Goal: Task Accomplishment & Management: Use online tool/utility

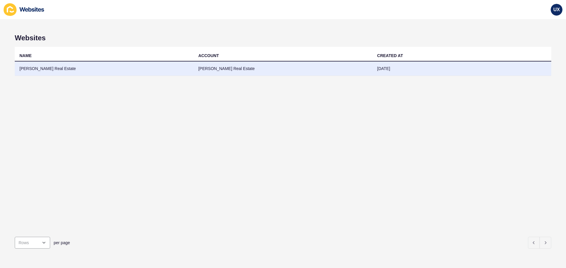
click at [308, 70] on td "[PERSON_NAME] Real Estate" at bounding box center [283, 69] width 179 height 14
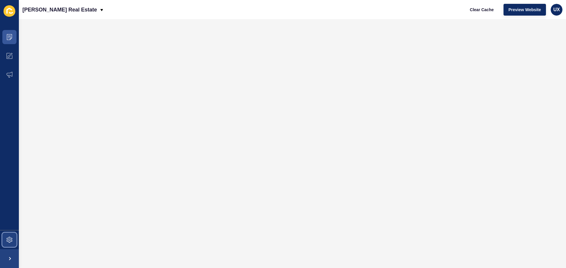
click at [11, 243] on span at bounding box center [9, 240] width 19 height 19
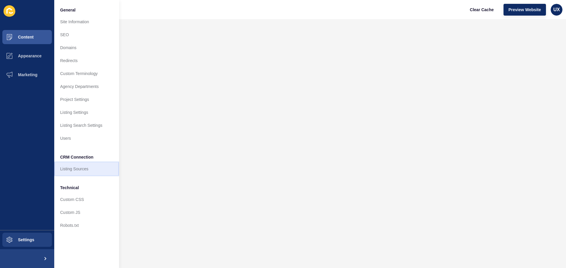
click at [79, 169] on link "Listing Sources" at bounding box center [86, 169] width 65 height 13
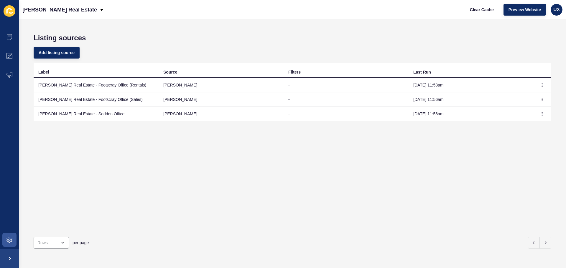
drag, startPoint x: 288, startPoint y: 83, endPoint x: 292, endPoint y: 83, distance: 4.4
click at [288, 83] on td "-" at bounding box center [346, 85] width 125 height 14
click at [540, 82] on button "button" at bounding box center [542, 85] width 9 height 8
click at [531, 98] on link "Sync now" at bounding box center [521, 96] width 41 height 13
click at [540, 100] on icon "button" at bounding box center [542, 100] width 4 height 4
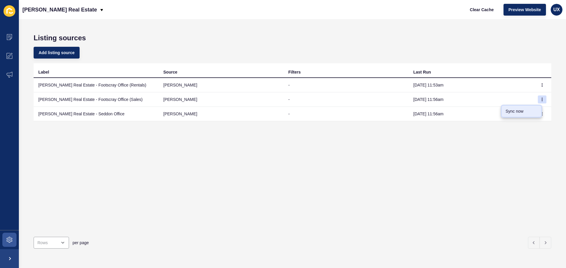
click at [520, 112] on link "Sync now" at bounding box center [521, 111] width 41 height 13
